Goal: Task Accomplishment & Management: Use online tool/utility

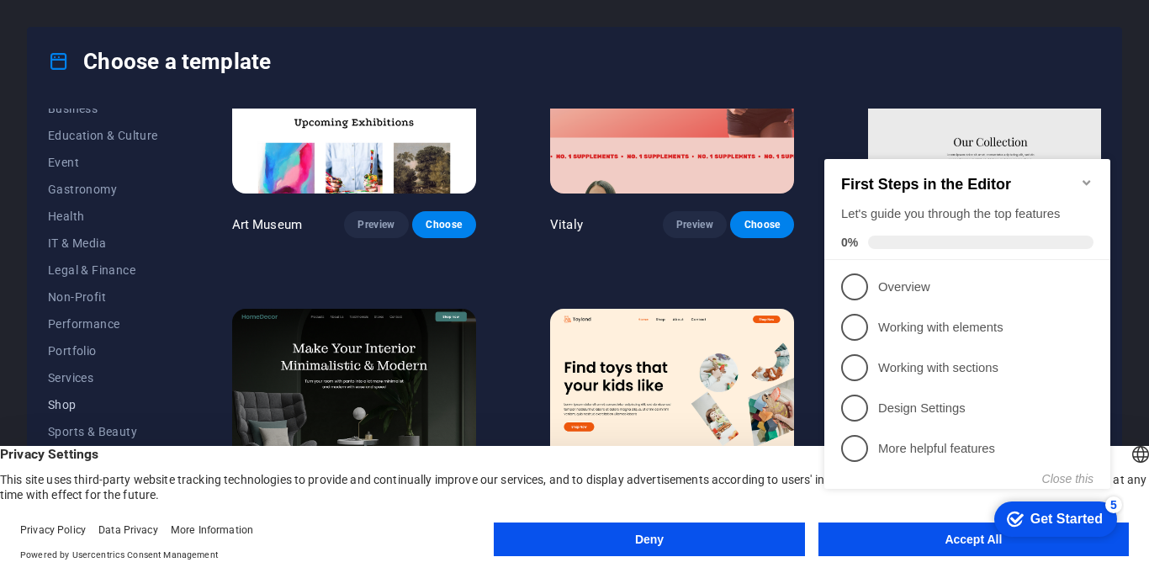
scroll to position [283, 0]
click at [78, 405] on span "Shop" at bounding box center [103, 403] width 110 height 13
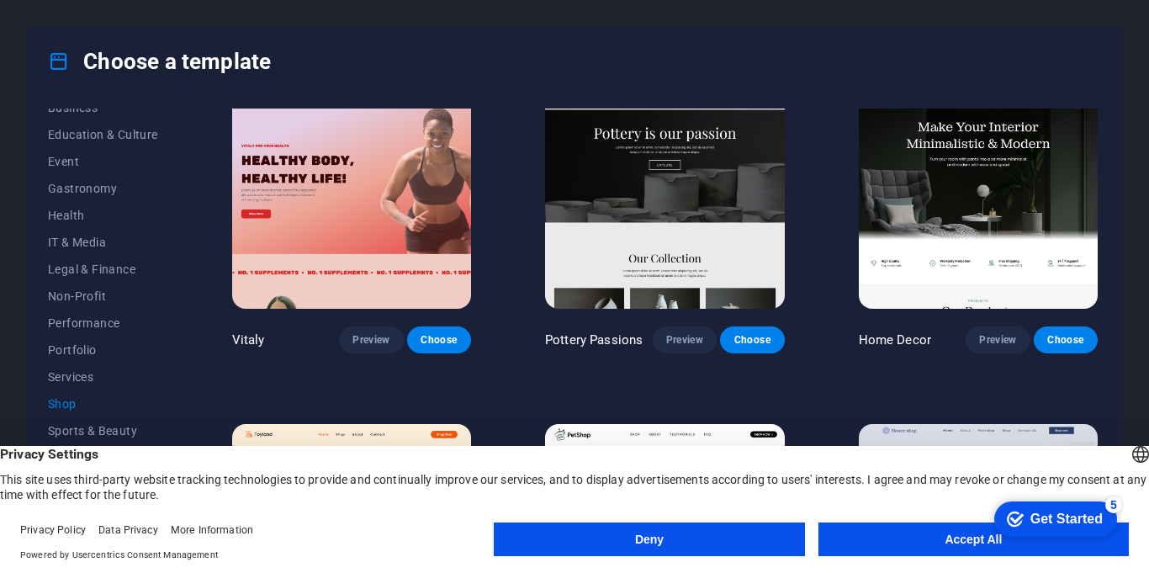
scroll to position [26, 0]
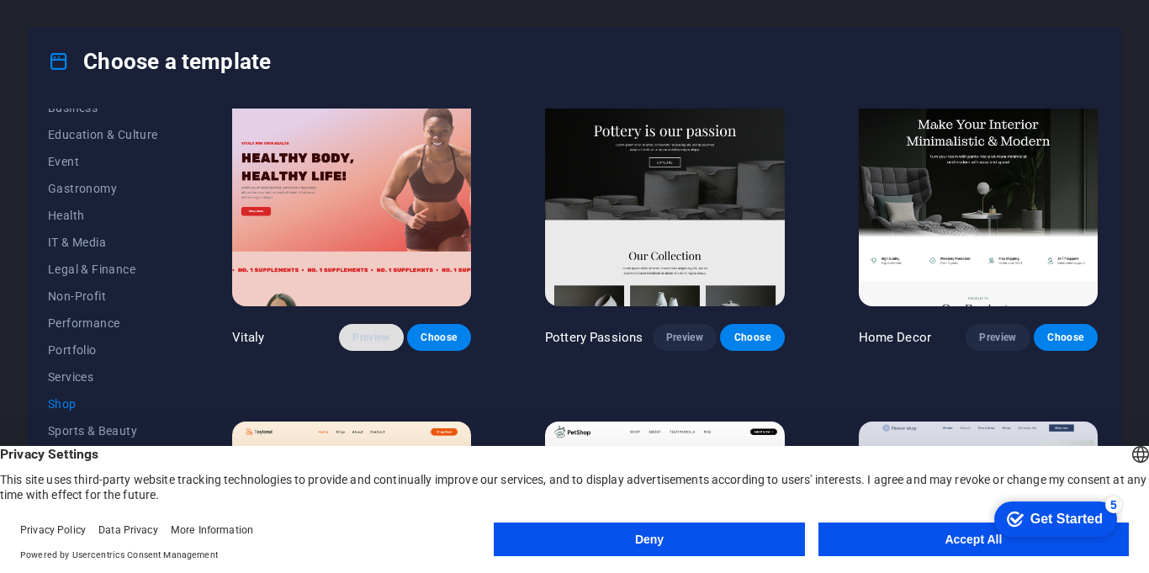
click at [360, 335] on span "Preview" at bounding box center [370, 336] width 37 height 13
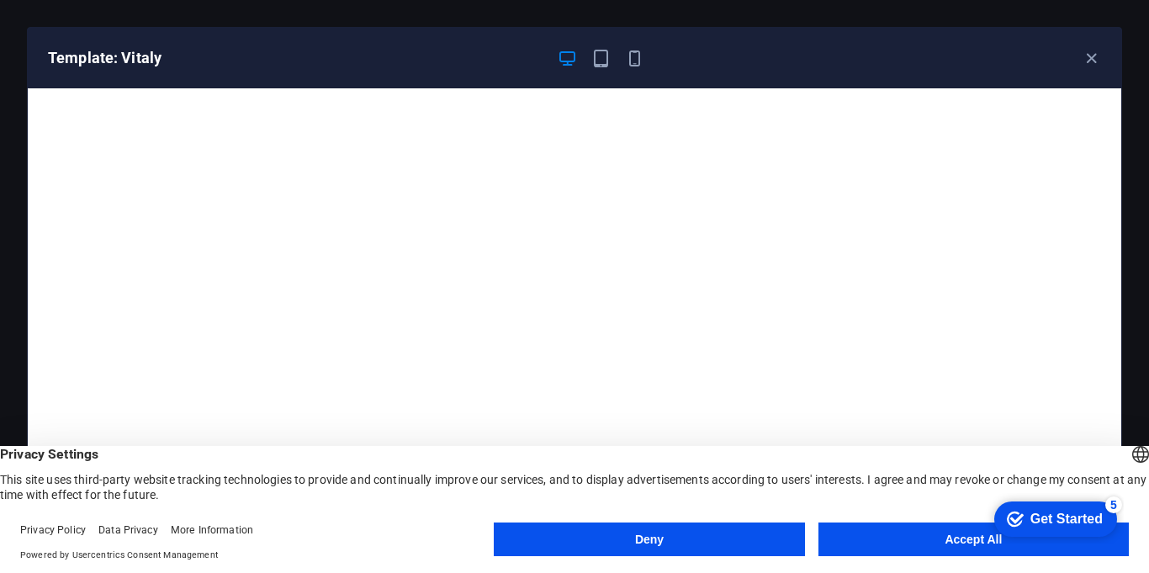
click at [620, 541] on button "Deny" at bounding box center [649, 539] width 310 height 34
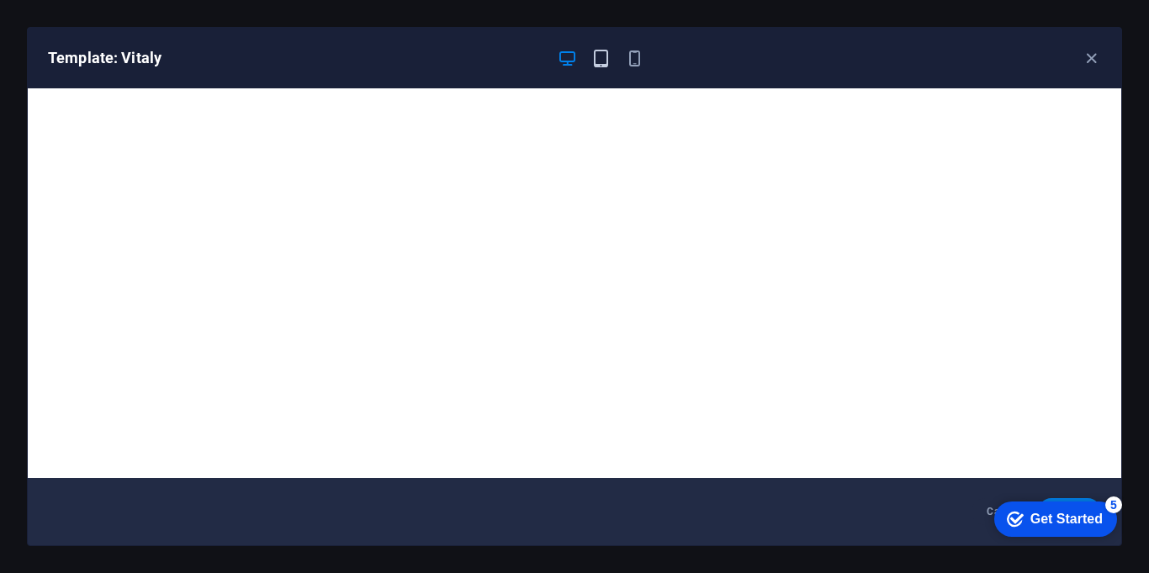
click at [600, 55] on icon "button" at bounding box center [600, 58] width 19 height 19
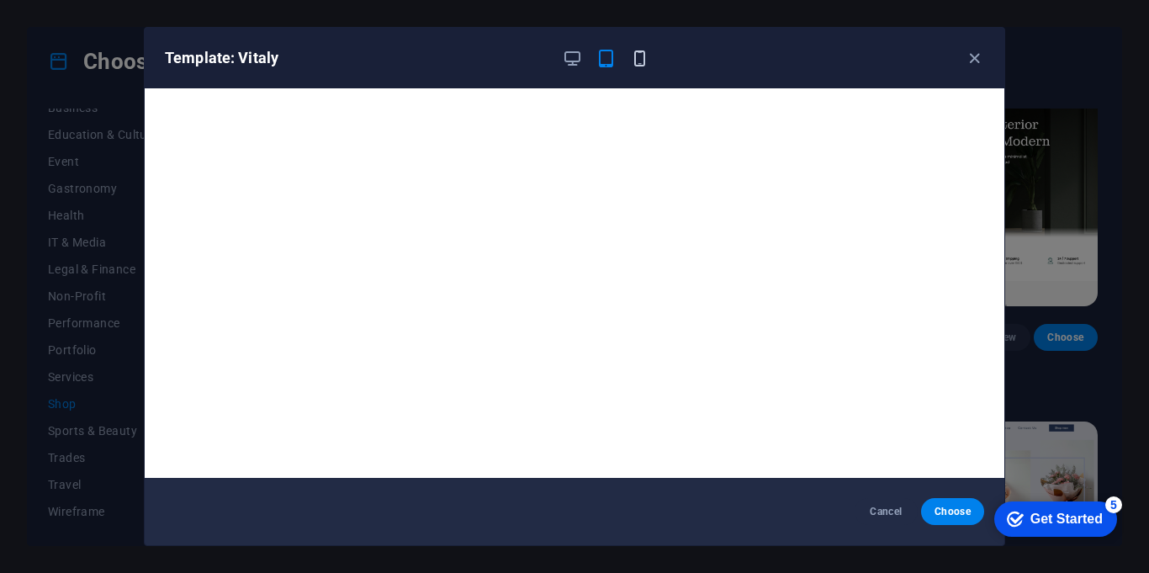
click at [635, 55] on icon "button" at bounding box center [639, 58] width 19 height 19
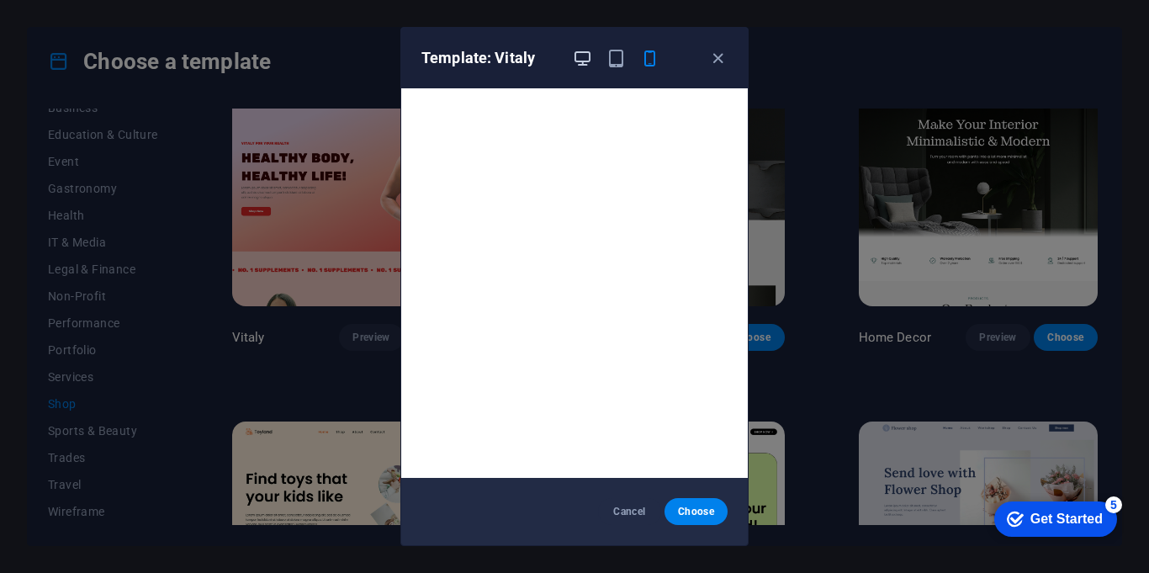
click at [584, 61] on icon "button" at bounding box center [582, 58] width 19 height 19
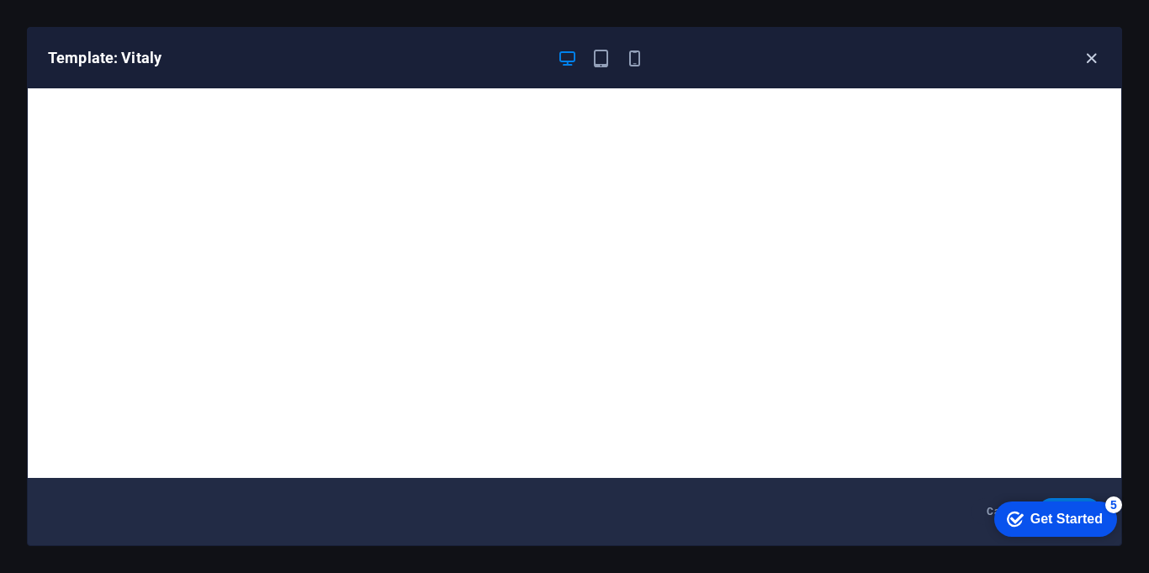
click at [1094, 62] on icon "button" at bounding box center [1090, 58] width 19 height 19
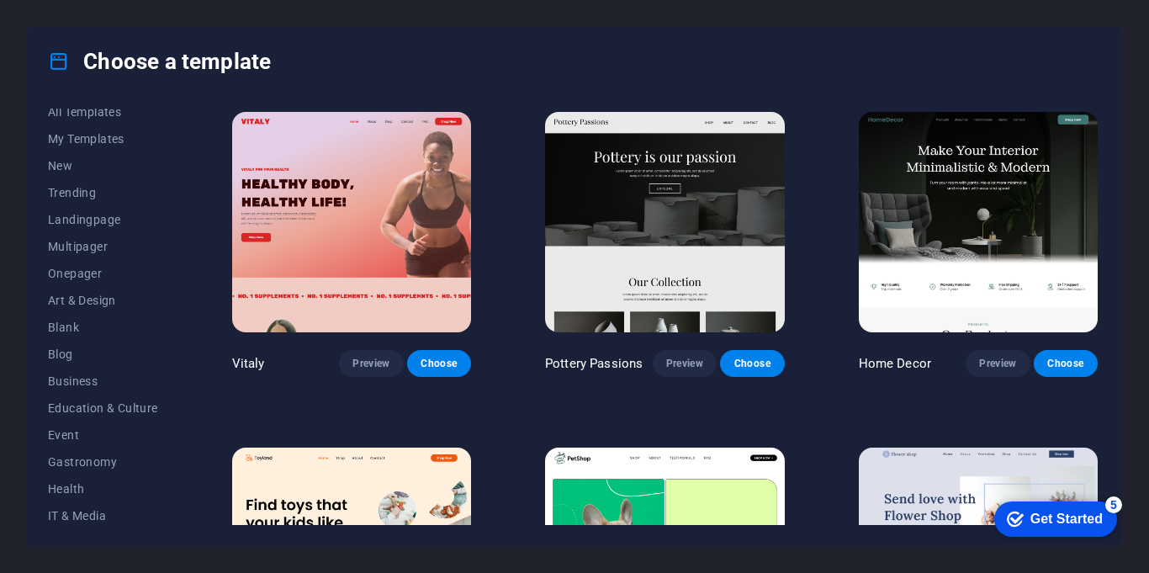
scroll to position [0, 0]
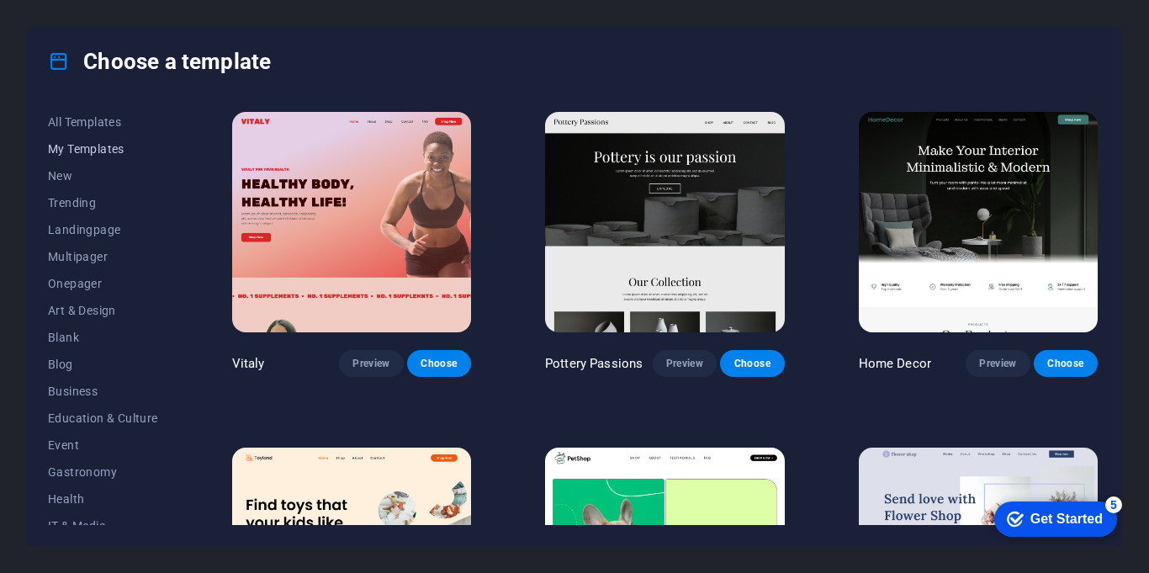
click at [84, 149] on span "My Templates" at bounding box center [103, 148] width 110 height 13
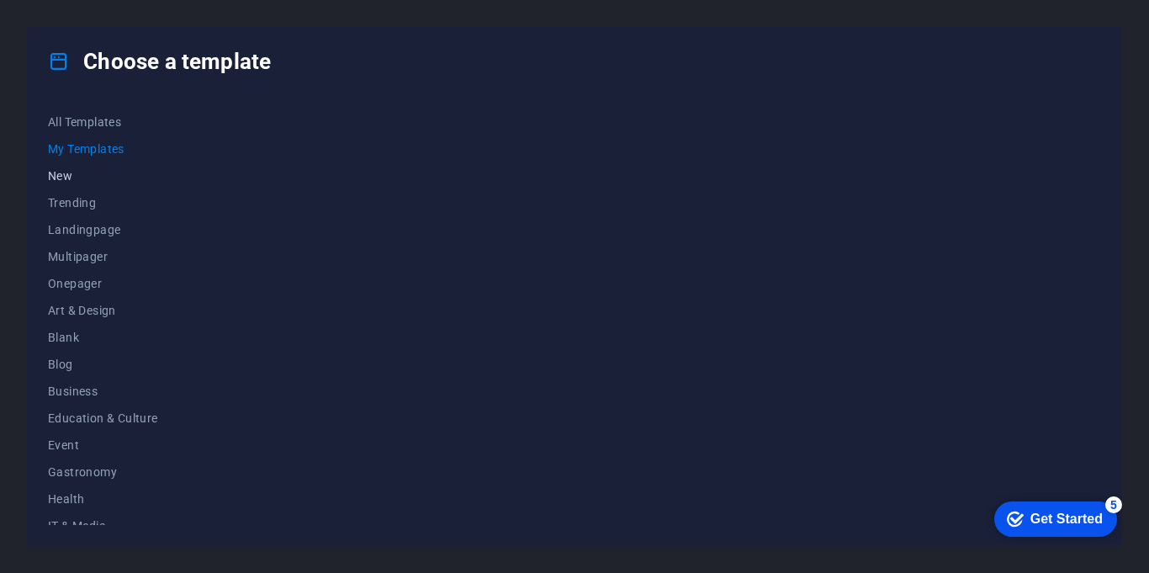
click at [71, 178] on span "New" at bounding box center [103, 175] width 110 height 13
